Goal: Information Seeking & Learning: Learn about a topic

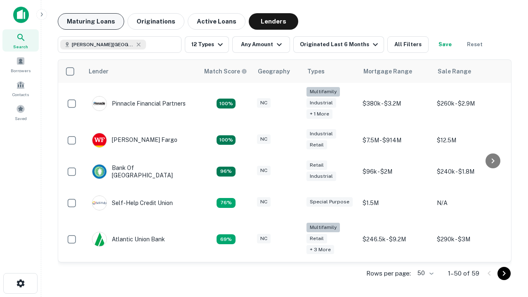
click at [91, 21] on button "Maturing Loans" at bounding box center [91, 21] width 66 height 16
